Goal: Browse casually

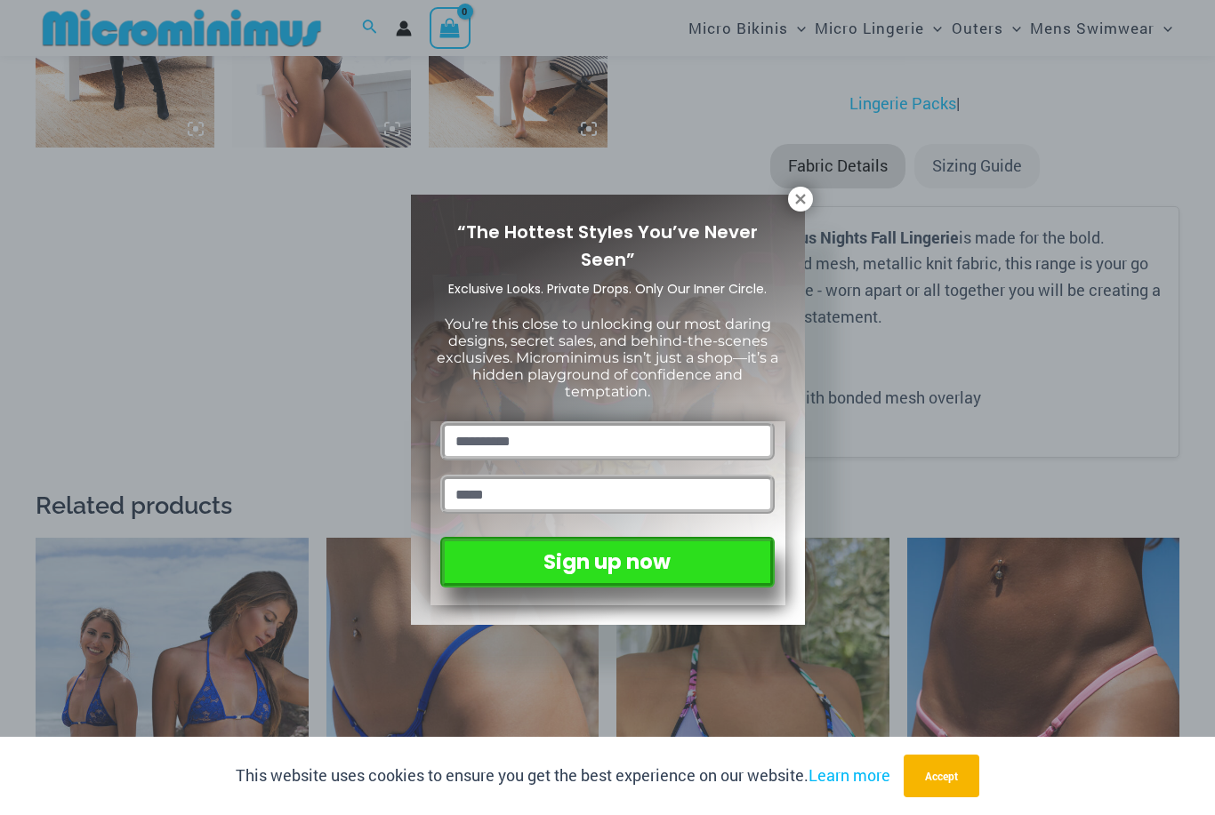
click at [799, 192] on icon at bounding box center [800, 199] width 16 height 16
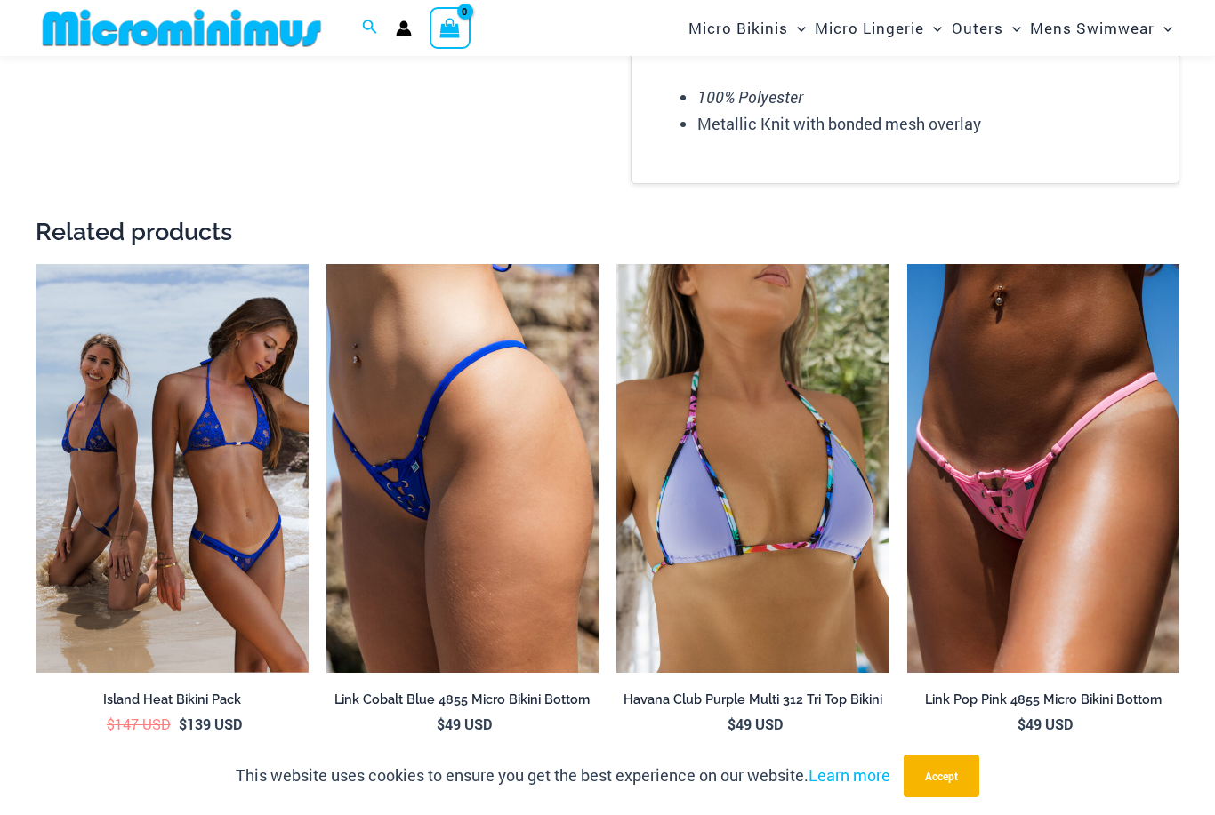
scroll to position [2619, 0]
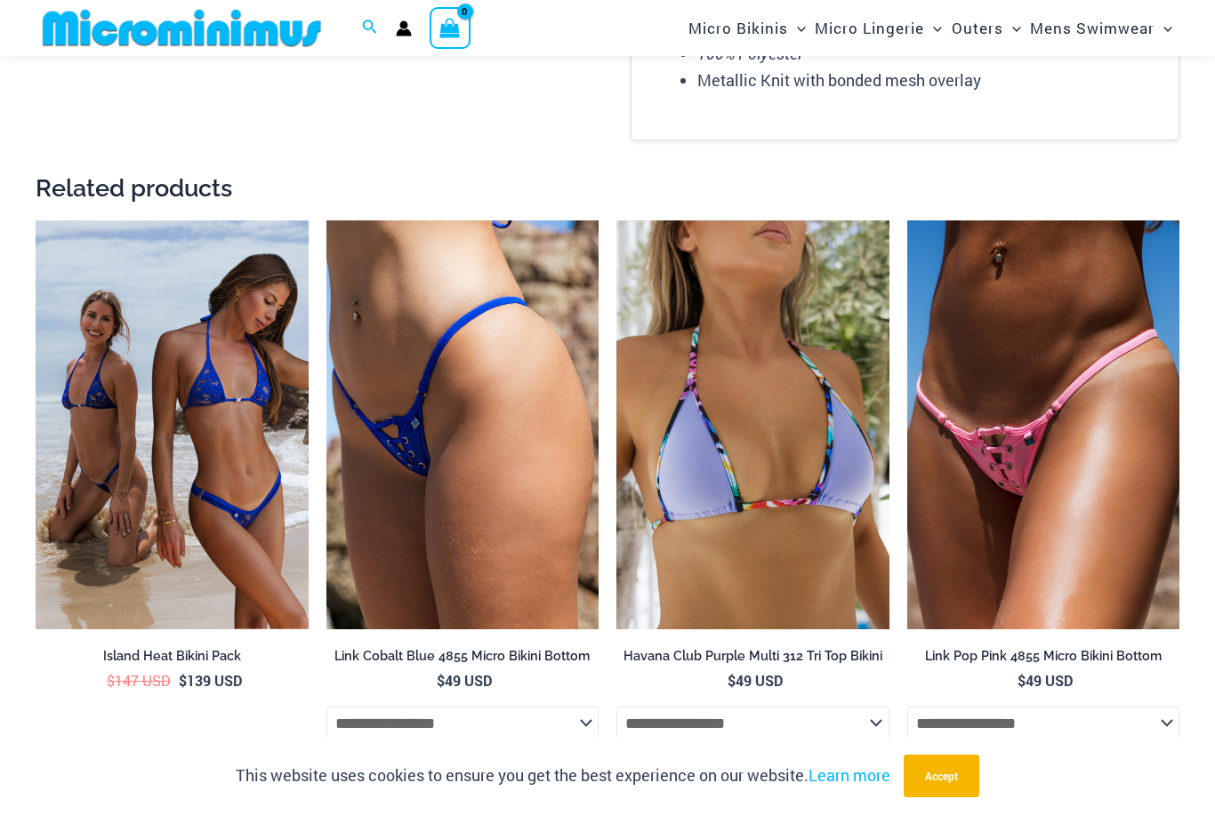
click at [907, 221] on img at bounding box center [907, 221] width 0 height 0
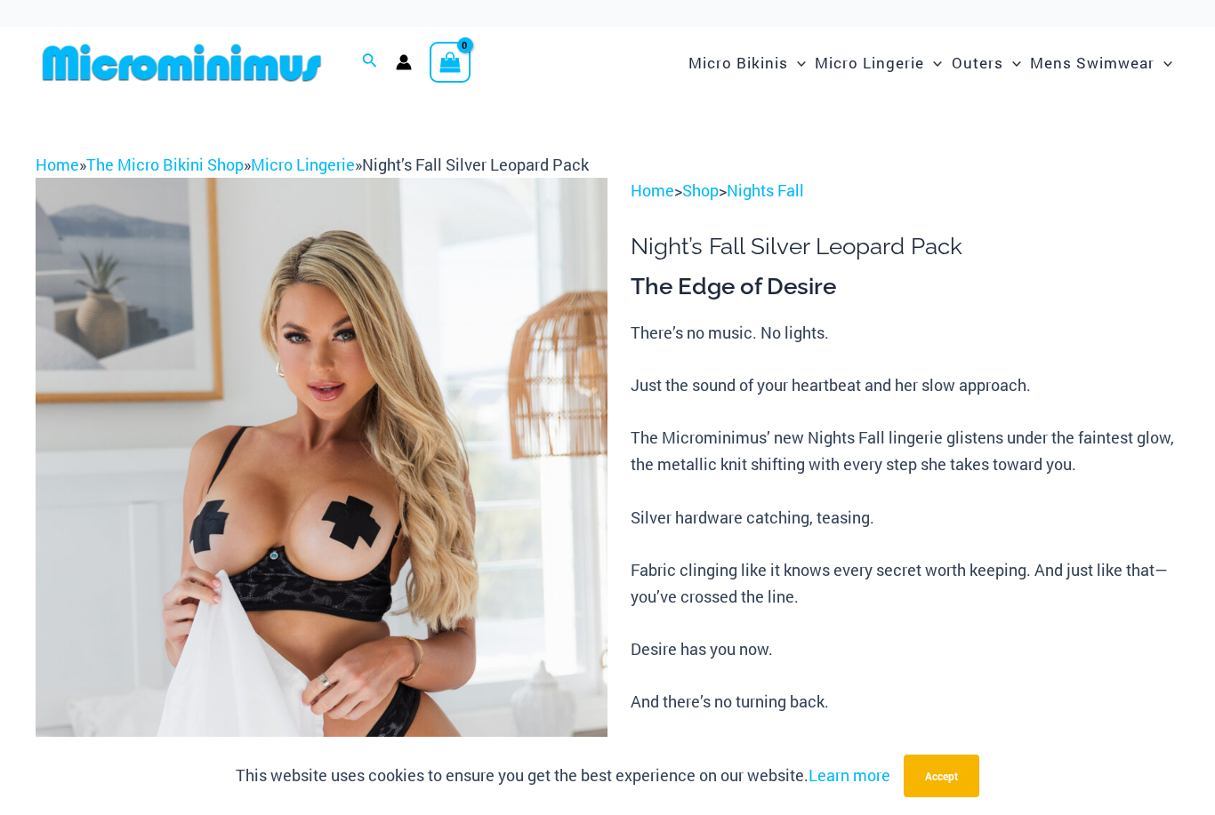
click at [96, 52] on img at bounding box center [182, 63] width 293 height 40
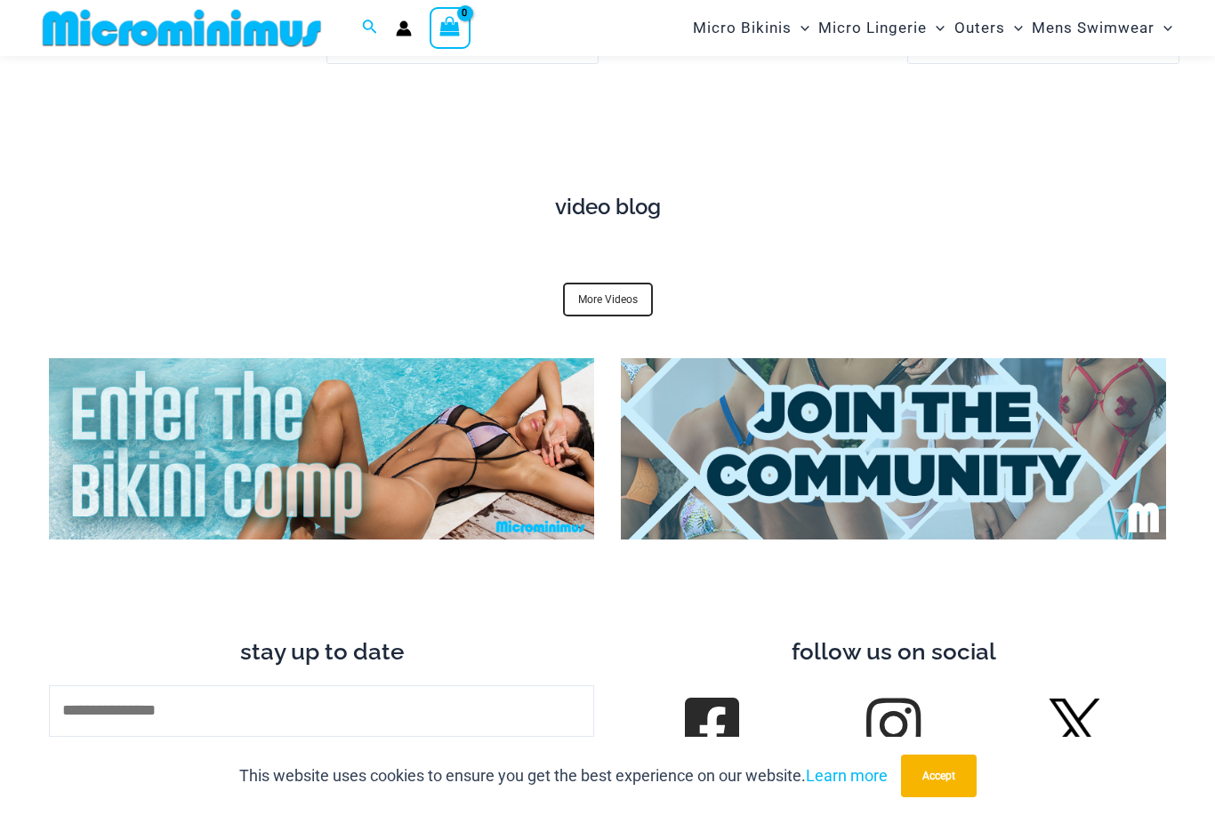
scroll to position [5384, 0]
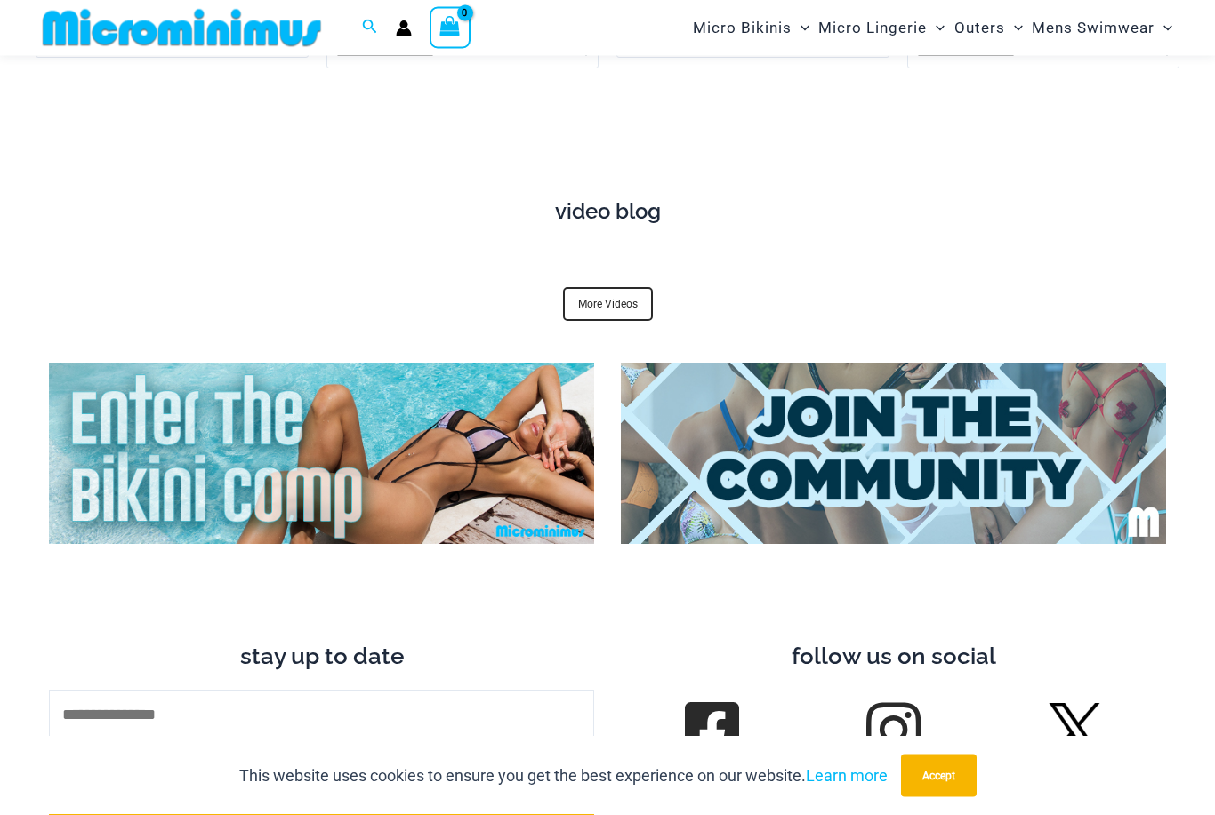
click at [1009, 439] on img at bounding box center [893, 454] width 545 height 181
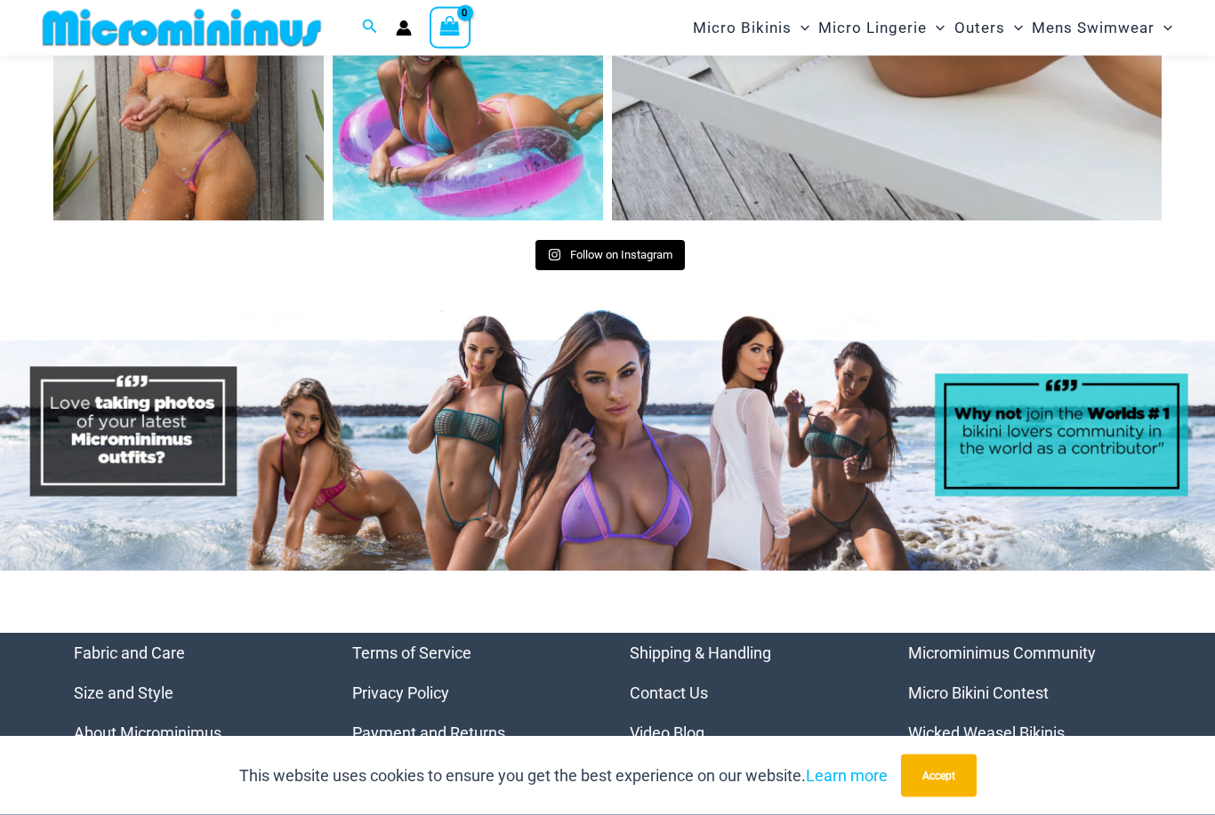
scroll to position [6853, 0]
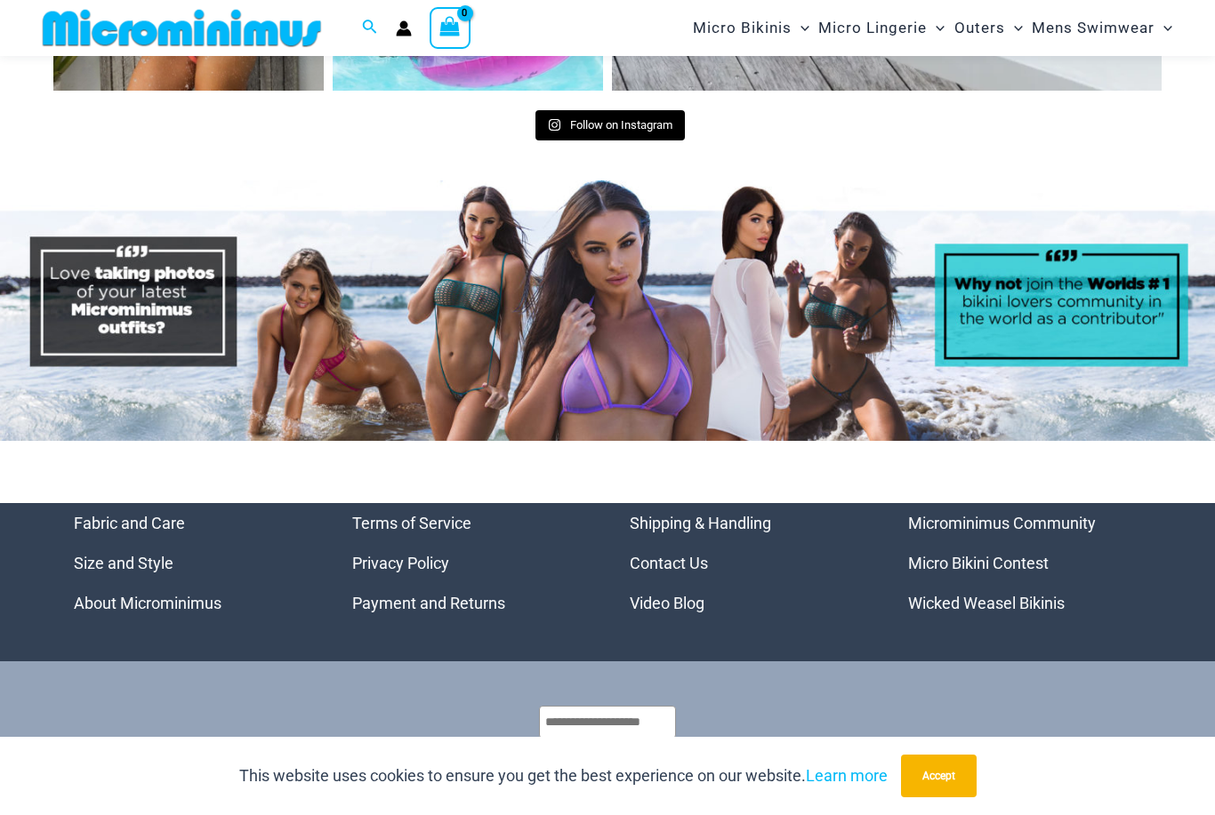
click at [1055, 514] on link "Microminimus Community" at bounding box center [1002, 523] width 188 height 19
